Goal: Navigation & Orientation: Go to known website

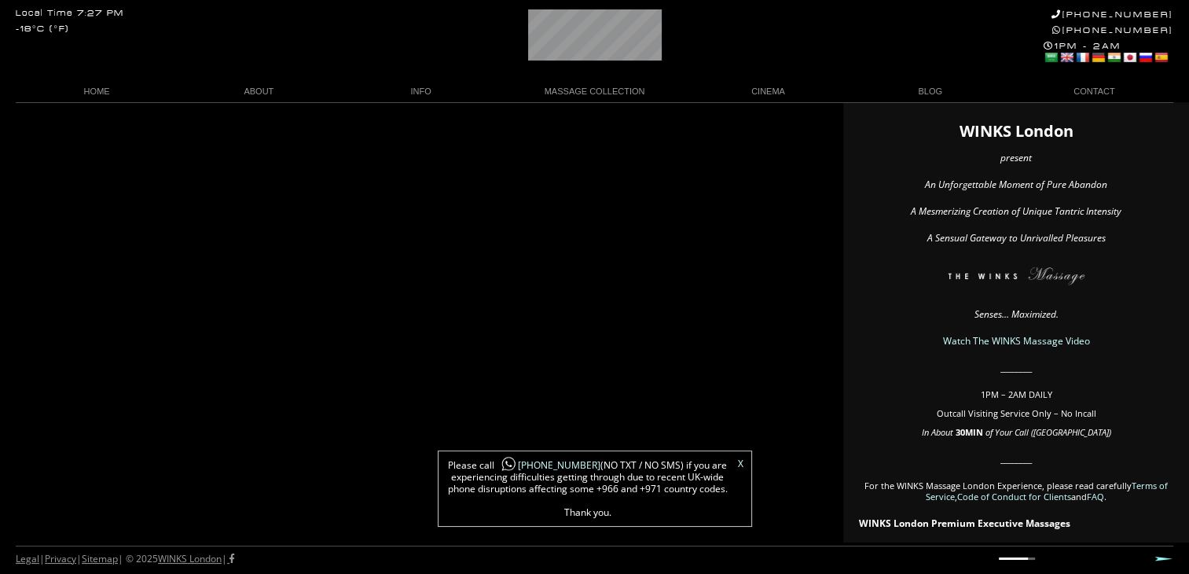
scroll to position [0, 9]
